Goal: Information Seeking & Learning: Learn about a topic

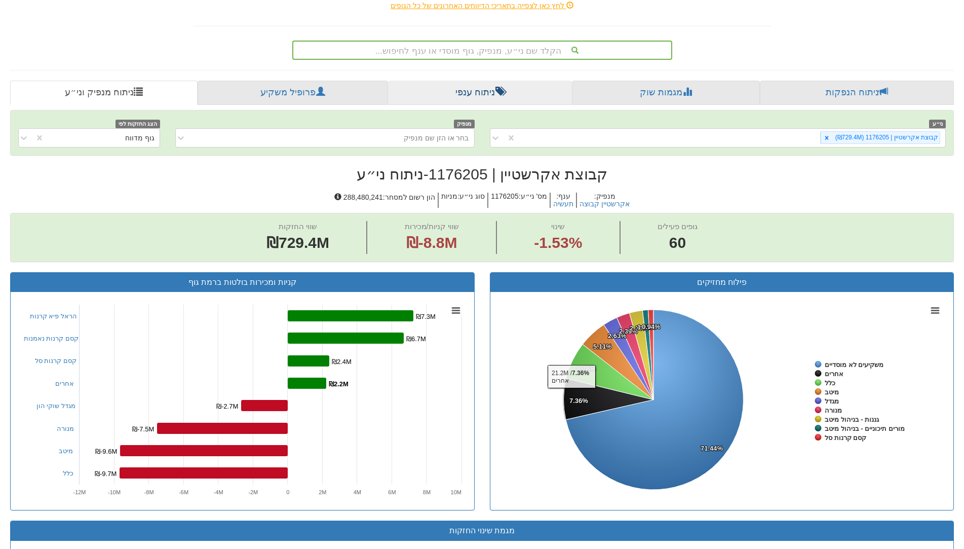
scroll to position [78, 0]
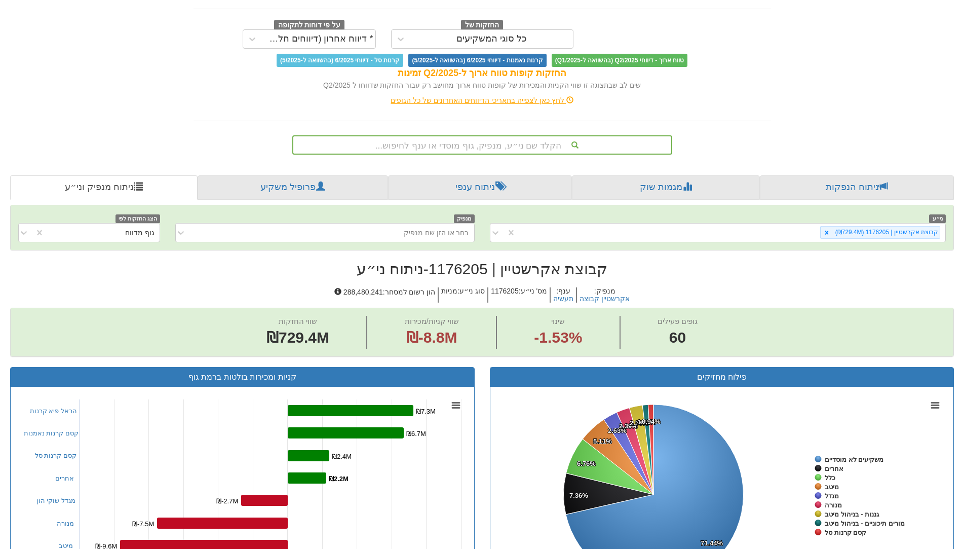
click at [511, 150] on div "הקלד שם ני״ע, מנפיק, גוף מוסדי או ענף לחיפוש..." at bounding box center [482, 144] width 378 height 17
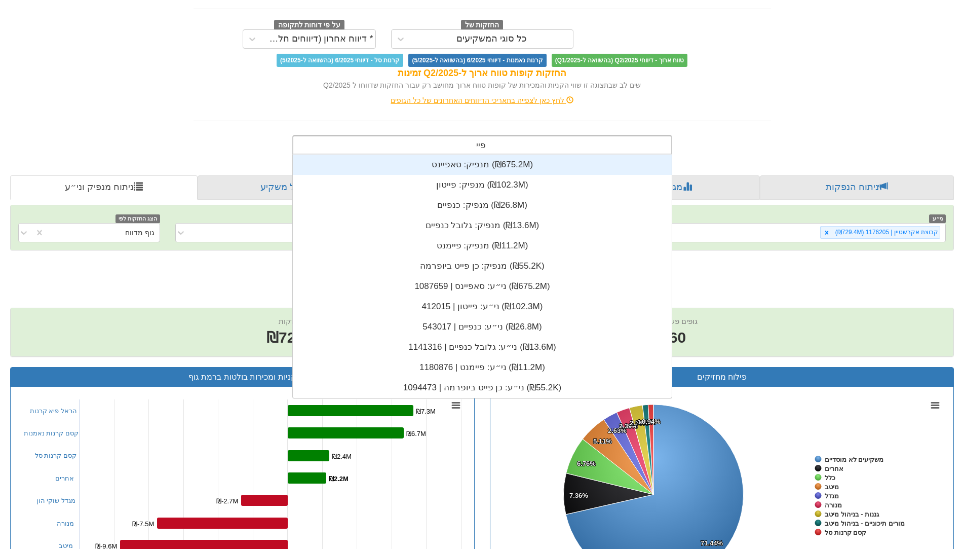
scroll to position [41, 0]
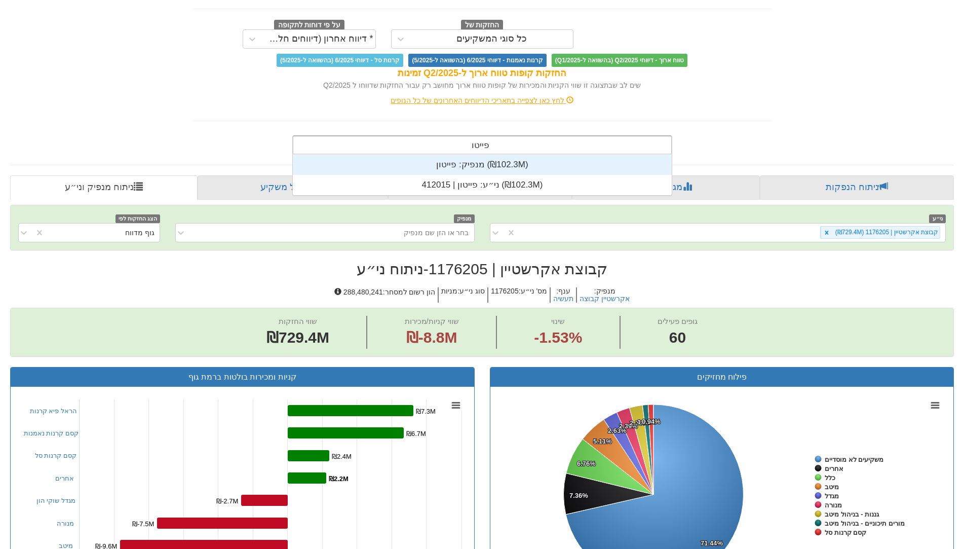
type input "פייטון"
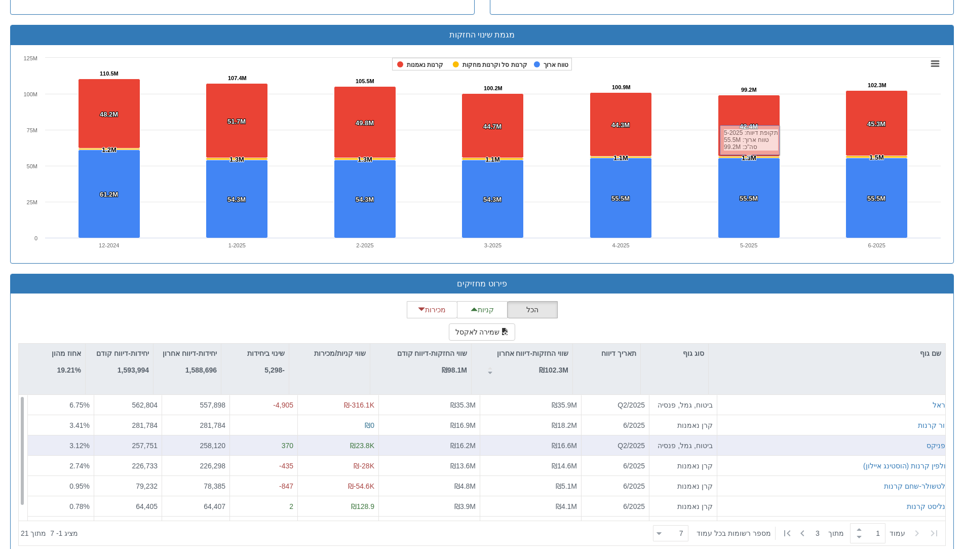
scroll to position [685, 0]
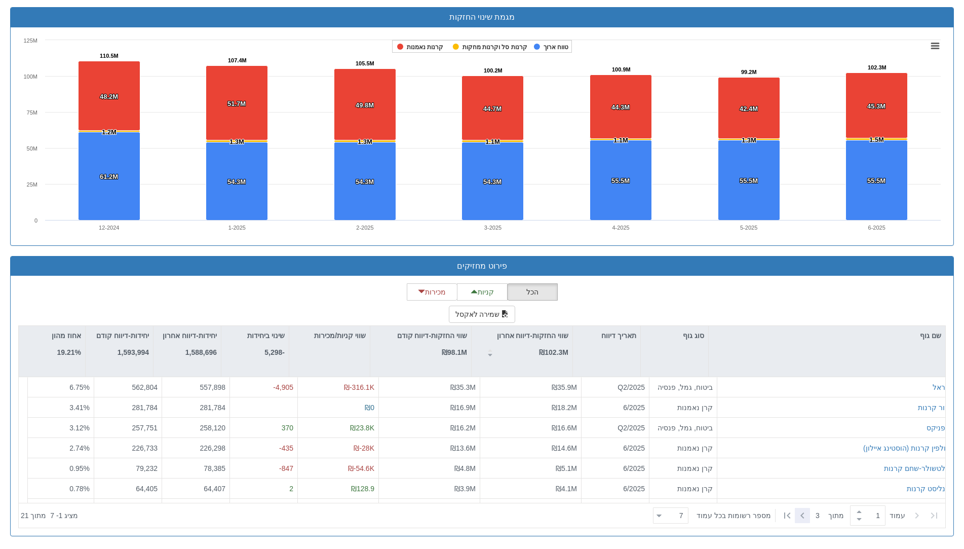
click at [803, 515] on icon at bounding box center [802, 515] width 12 height 12
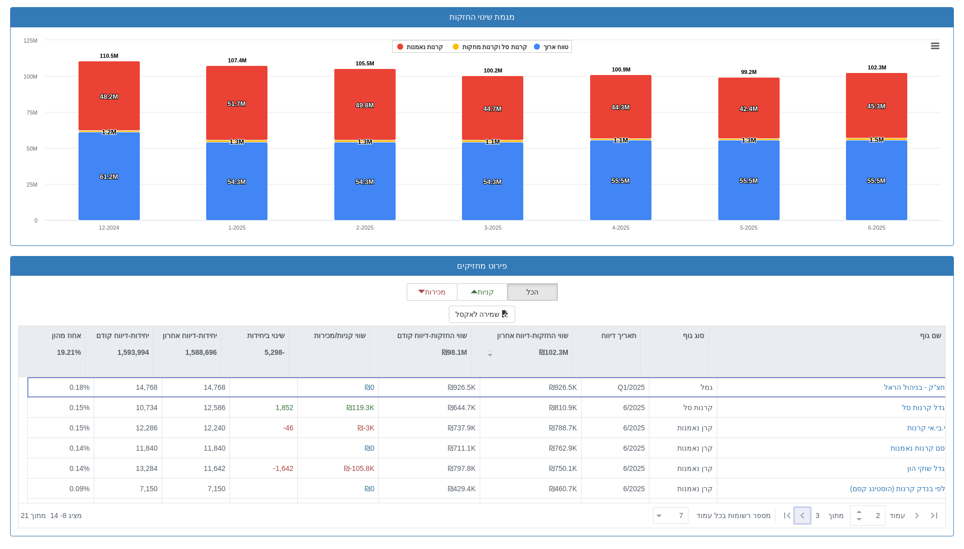
click at [802, 515] on icon at bounding box center [802, 515] width 12 height 12
click at [913, 517] on icon at bounding box center [917, 515] width 12 height 12
click at [915, 517] on icon at bounding box center [917, 515] width 12 height 12
type input "1"
click at [915, 517] on icon at bounding box center [917, 515] width 12 height 12
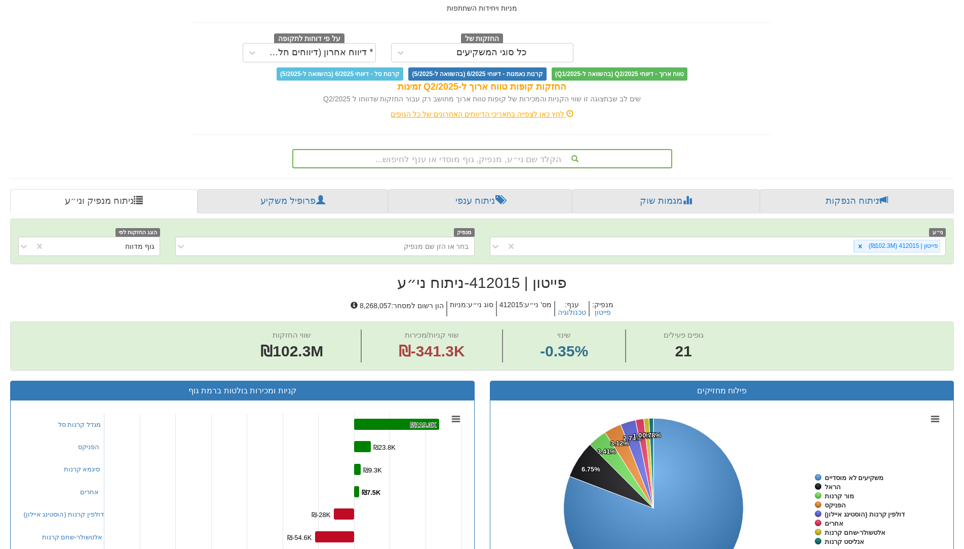
scroll to position [0, 0]
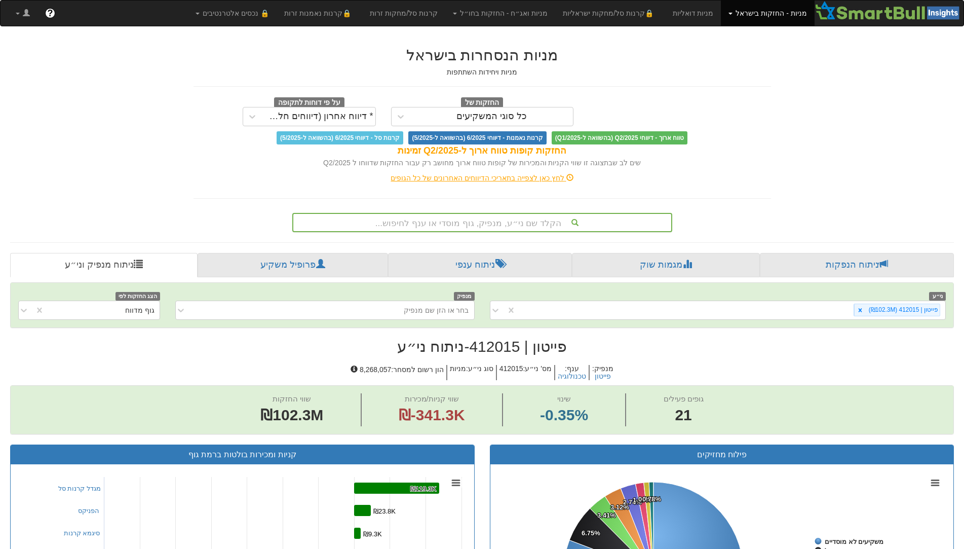
click at [509, 225] on div "הקלד שם ני״ע, מנפיק, גוף מוסדי או ענף לחיפוש..." at bounding box center [482, 222] width 378 height 17
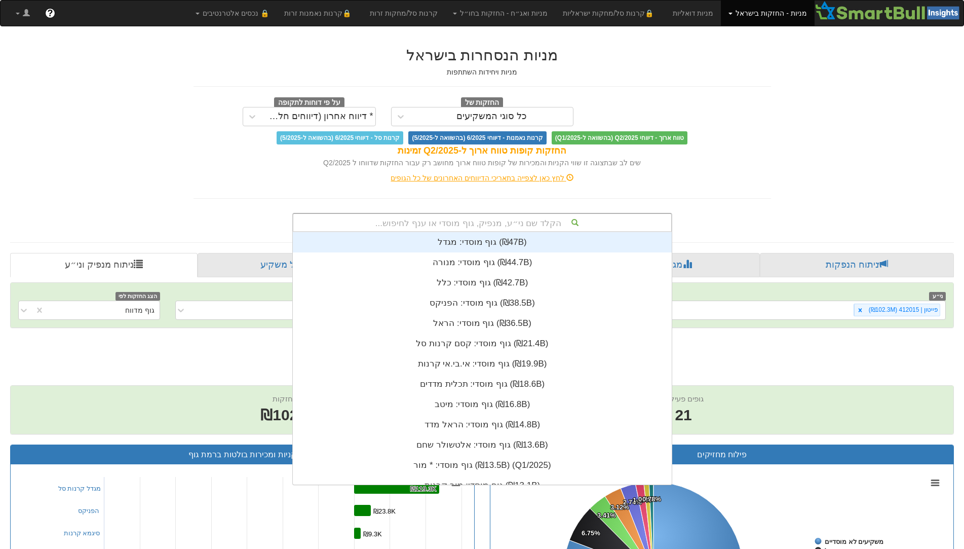
scroll to position [252, 0]
click at [703, 181] on div "לחץ כאן לצפייה בתאריכי הדיווחים האחרונים של כל הגופים" at bounding box center [482, 178] width 593 height 10
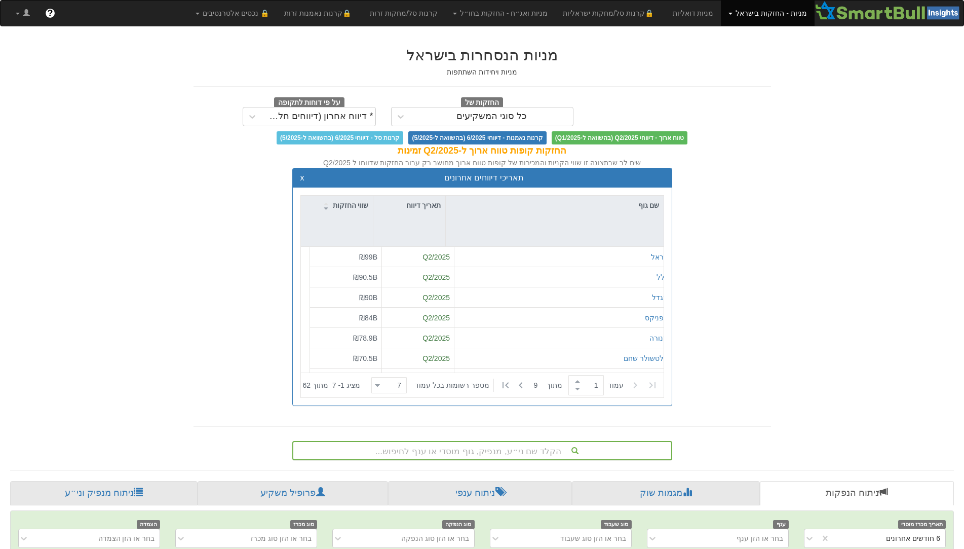
click at [481, 446] on div "הקלד שם ני״ע, מנפיק, גוף מוסדי או ענף לחיפוש..." at bounding box center [482, 450] width 380 height 19
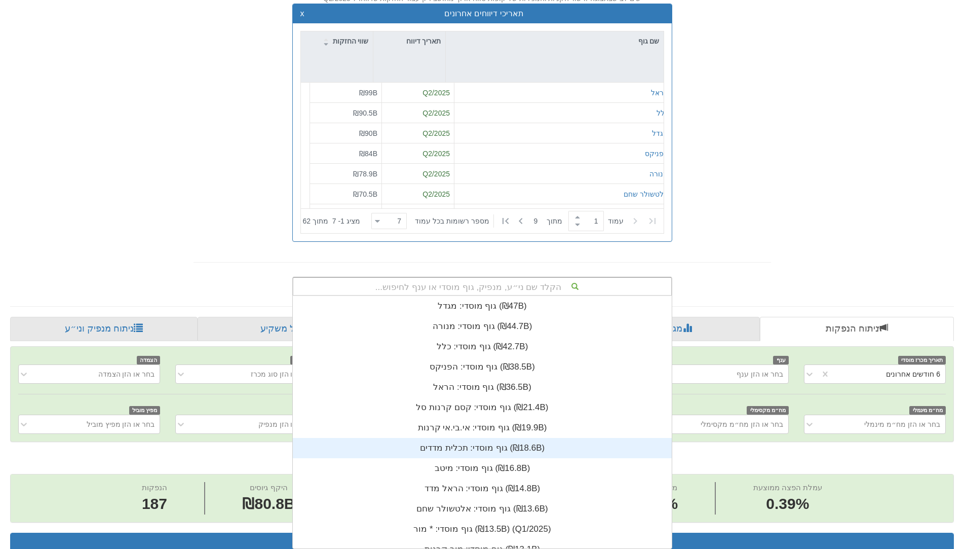
scroll to position [252, 0]
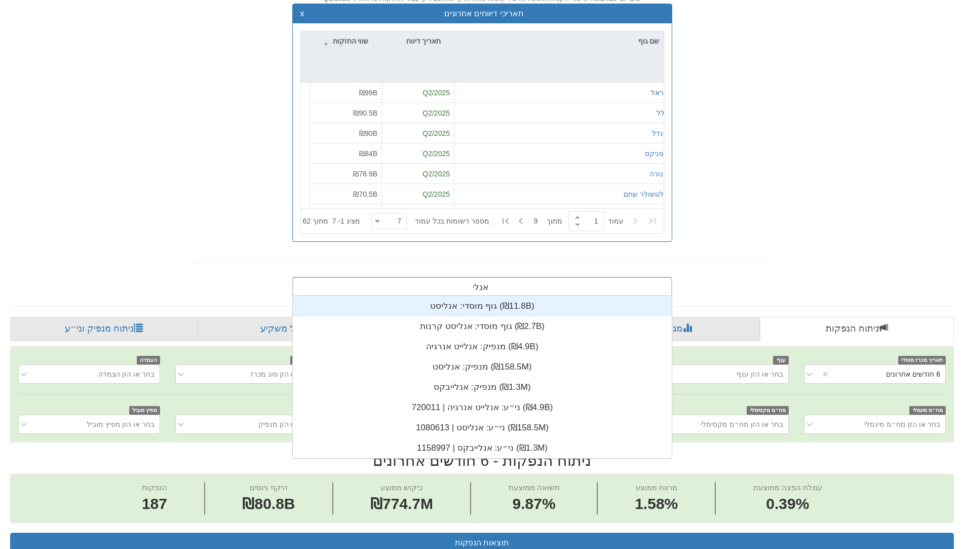
type input "אנליס"
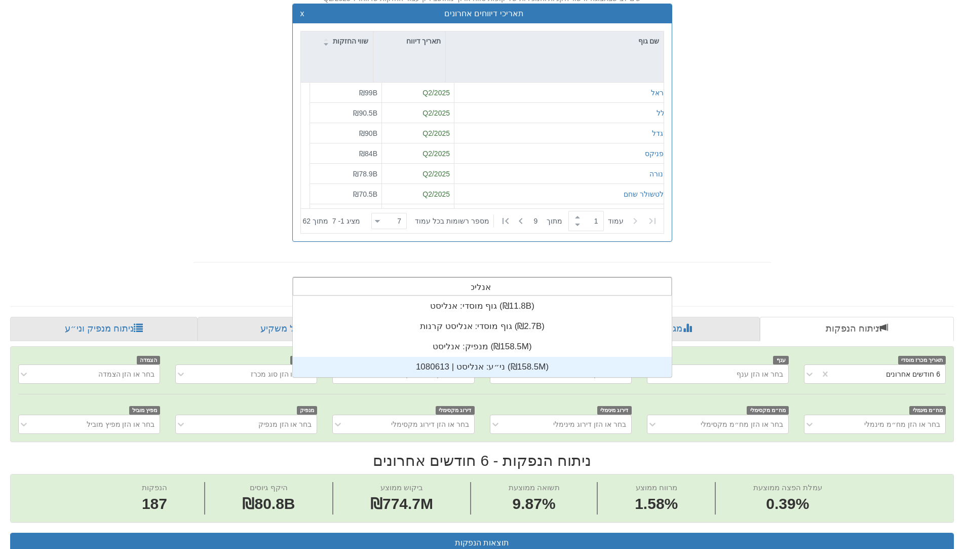
click at [496, 364] on div "ני״ע: ‏אנליסט | 1080613 ‎(₪158.5M)‎" at bounding box center [482, 367] width 379 height 20
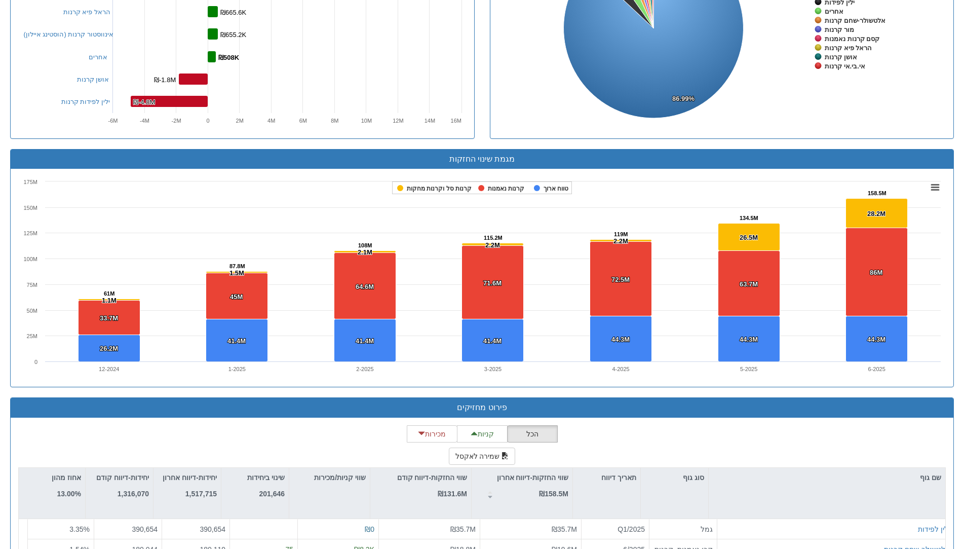
scroll to position [914, 0]
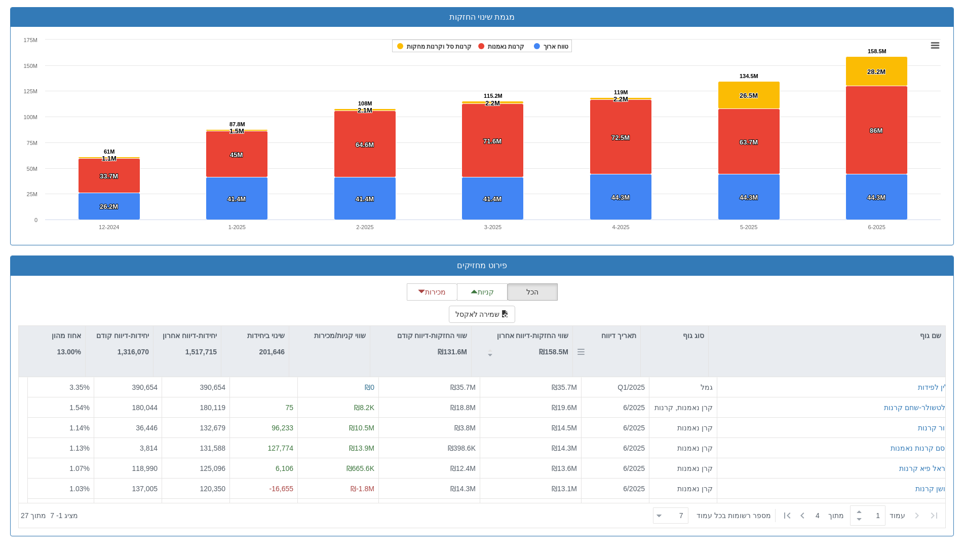
click at [623, 346] on div "תאריך דיווח" at bounding box center [606, 351] width 67 height 51
click at [808, 519] on div at bounding box center [802, 515] width 15 height 15
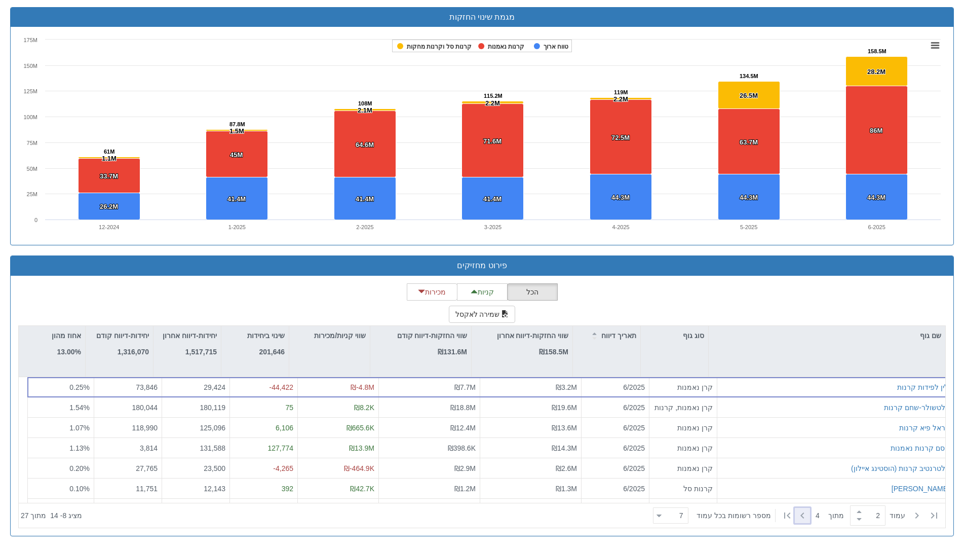
click at [808, 519] on div at bounding box center [802, 515] width 15 height 15
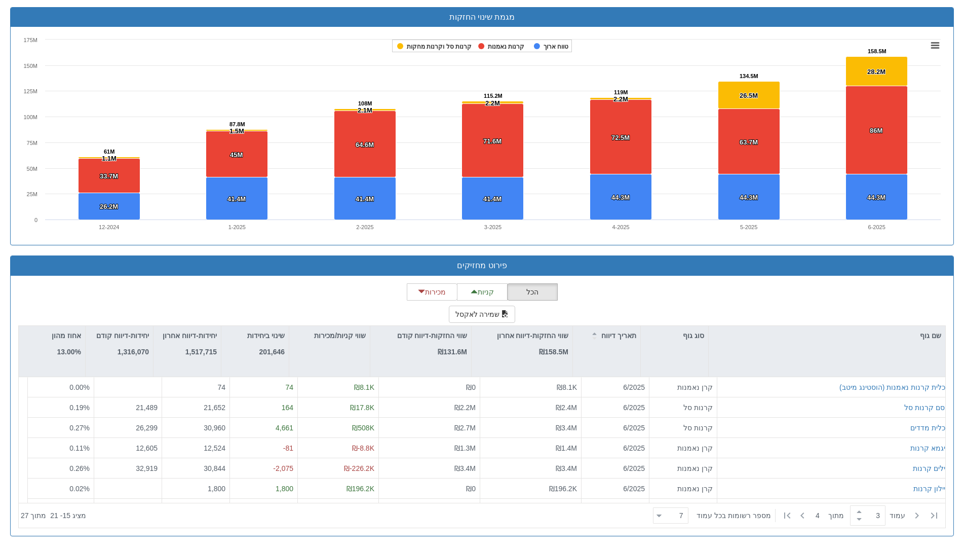
click at [809, 506] on div "‏עמוד 3 ‏ מתוך 4 ‏מספר רשומות בכל עמוד 7 7" at bounding box center [796, 515] width 294 height 22
click at [809, 515] on div "‏עמוד 3 ‏ מתוך 4 ‏מספר רשומות בכל עמוד 7 7" at bounding box center [796, 515] width 294 height 22
click at [805, 515] on icon at bounding box center [802, 515] width 12 height 12
type input "4"
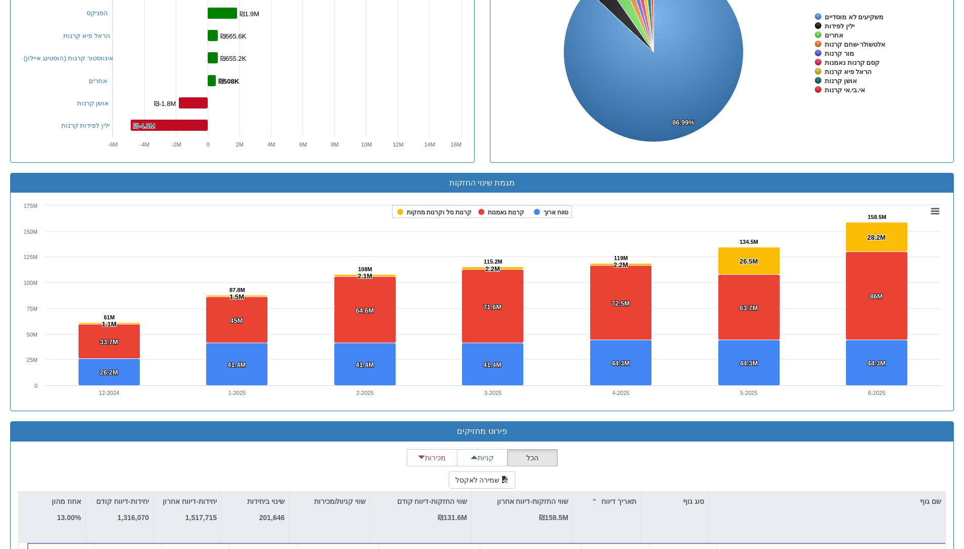
scroll to position [661, 0]
